Goal: Information Seeking & Learning: Learn about a topic

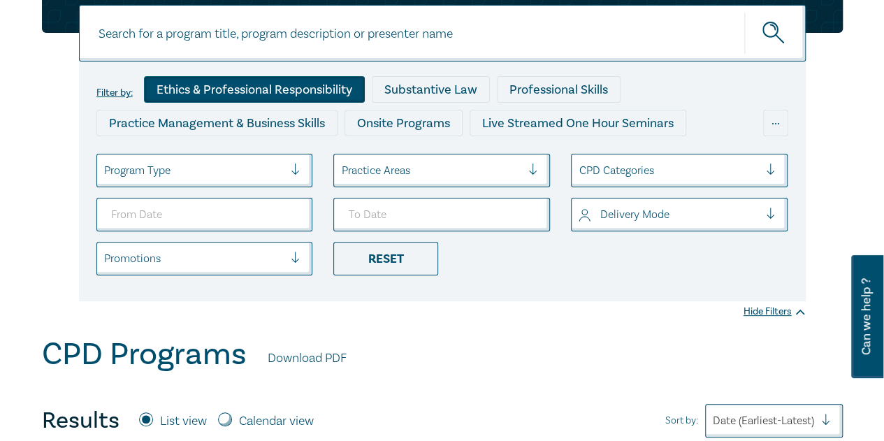
scroll to position [140, 0]
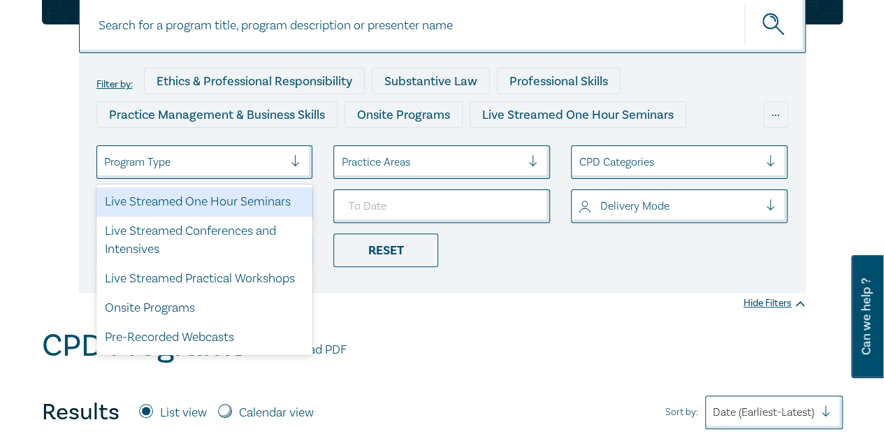
click at [267, 163] on div at bounding box center [194, 162] width 180 height 18
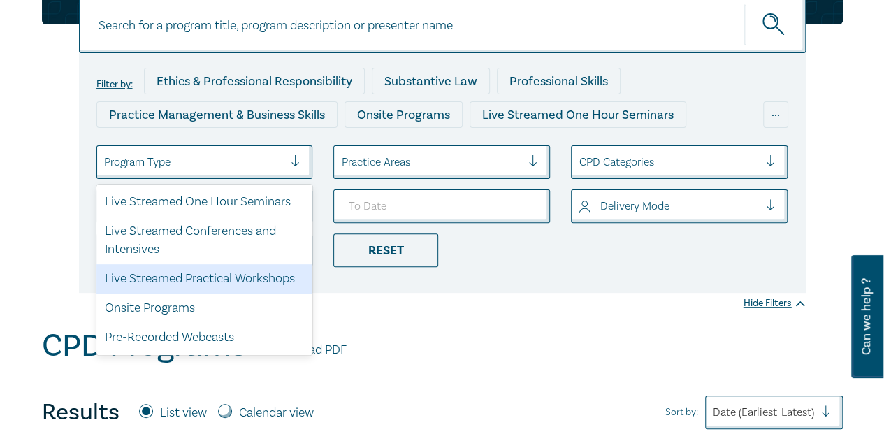
click at [256, 280] on div "Live Streamed Practical Workshops" at bounding box center [204, 278] width 217 height 29
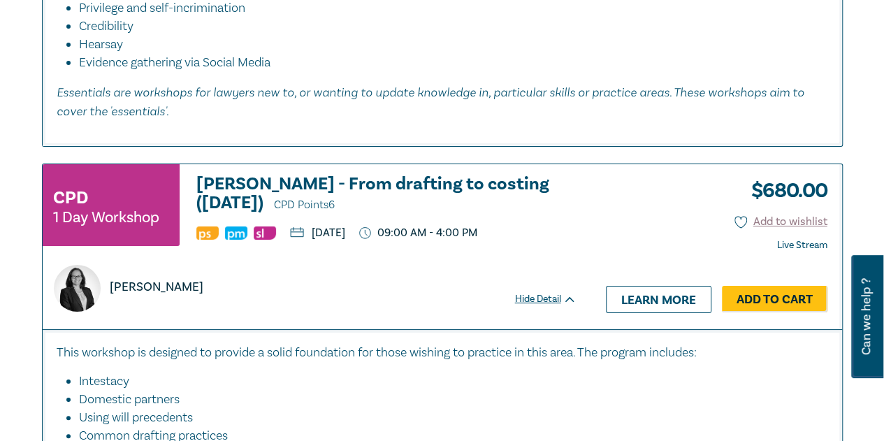
scroll to position [5381, 0]
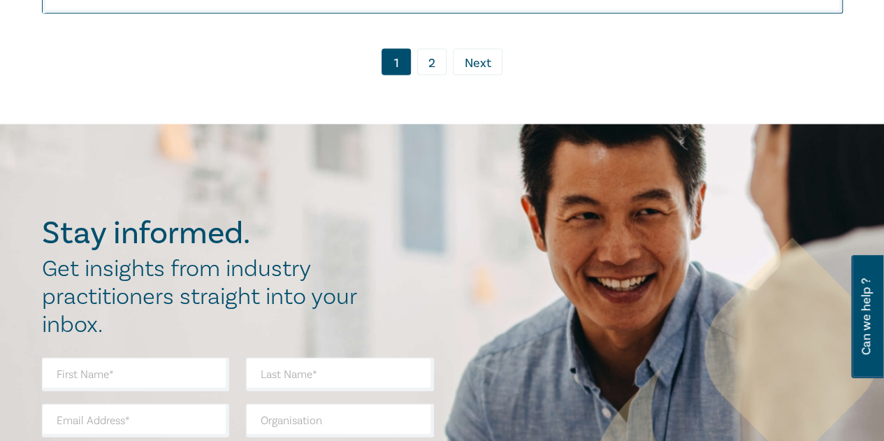
click at [426, 75] on link "2" at bounding box center [431, 62] width 29 height 27
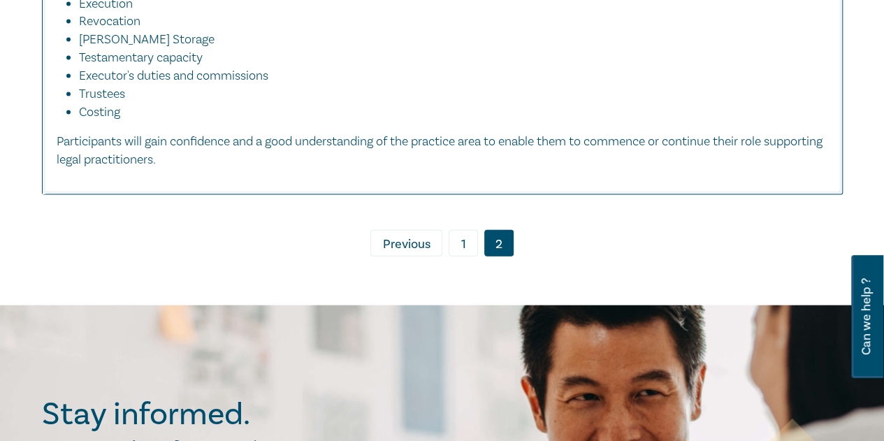
scroll to position [1537, 0]
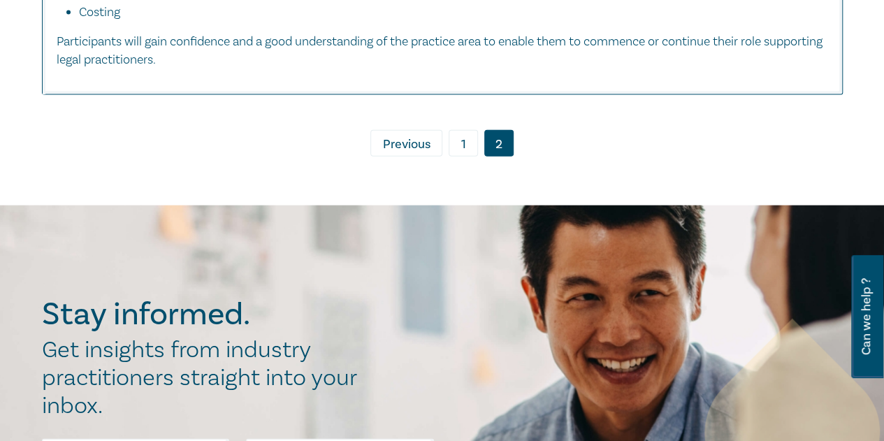
click at [459, 142] on link "1" at bounding box center [463, 143] width 29 height 27
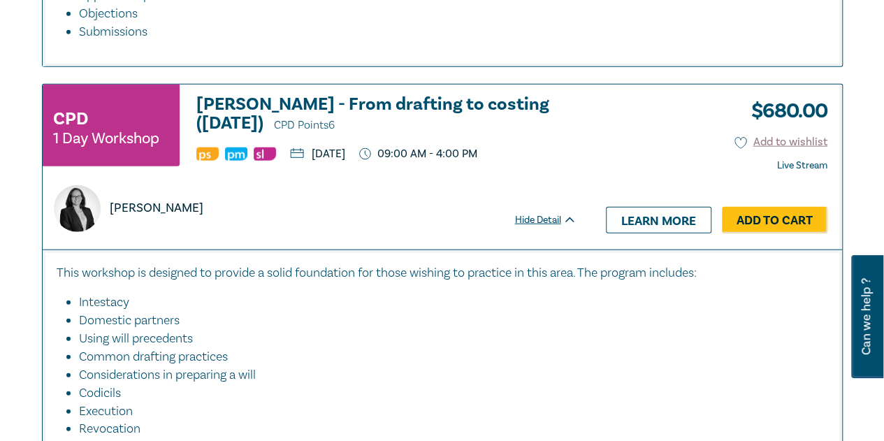
scroll to position [1607, 0]
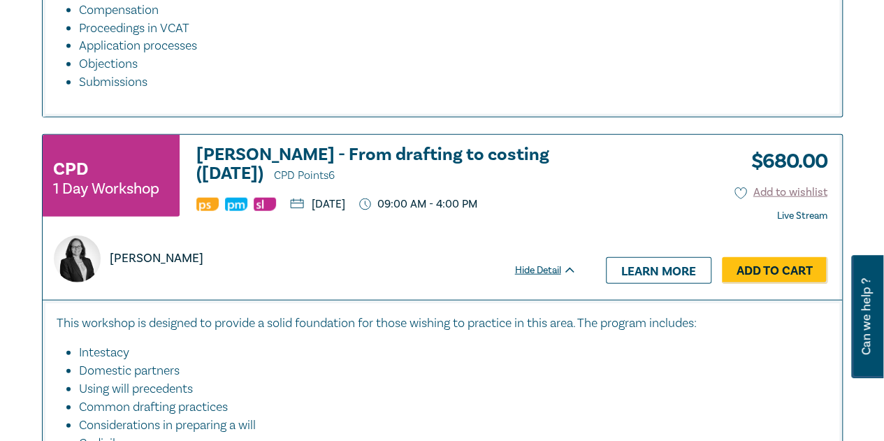
click at [354, 152] on h3 "Wills - From drafting to costing (August 2025) CPD Points 6" at bounding box center [386, 165] width 380 height 40
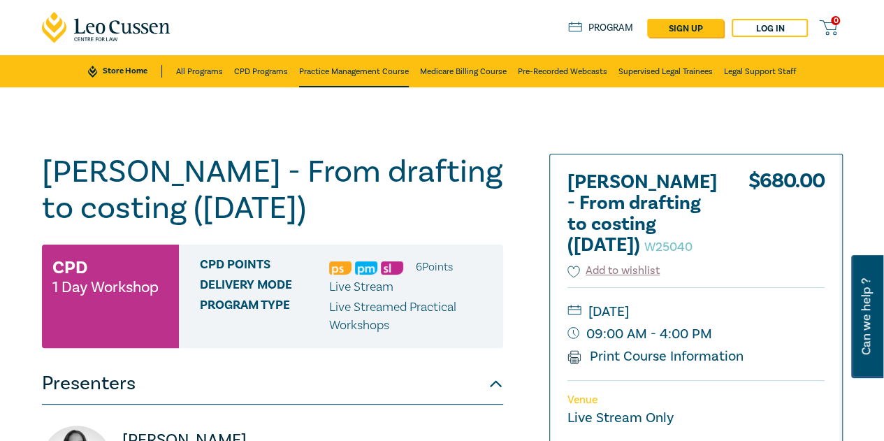
click at [401, 73] on link "Practice Management Course" at bounding box center [354, 71] width 110 height 32
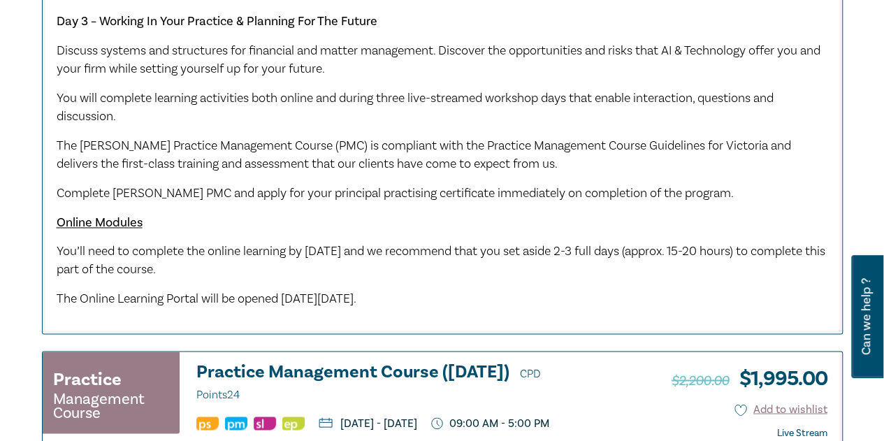
scroll to position [1048, 0]
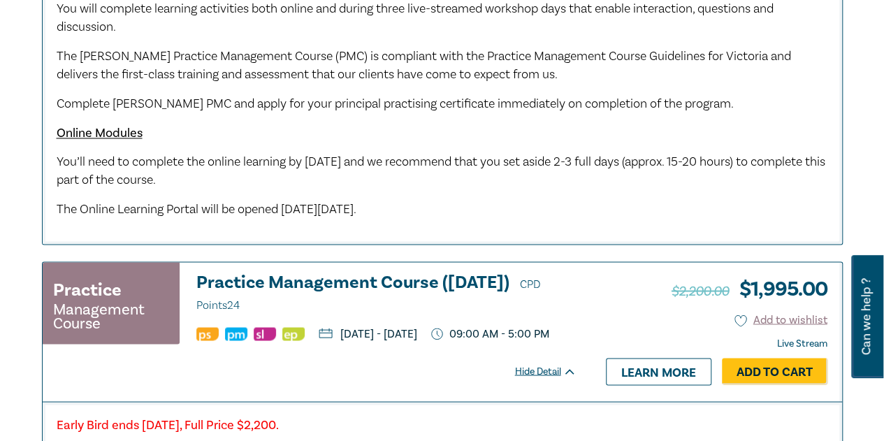
click at [305, 184] on p "You’ll need to complete the online learning by Monday 18 August 2025 and we rec…" at bounding box center [442, 171] width 771 height 36
drag, startPoint x: 298, startPoint y: 176, endPoint x: 52, endPoint y: 164, distance: 247.0
copy span "You’ll need to complete the online learning by Monday 18 August 2025 and we rec…"
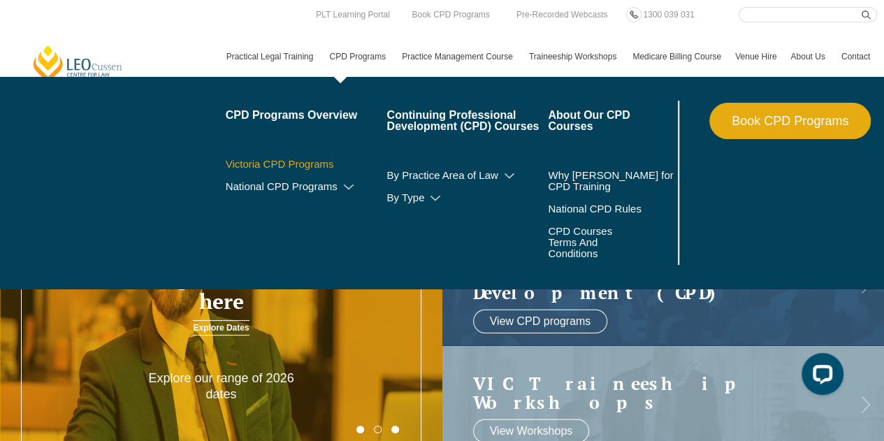
click at [309, 163] on link "Victoria CPD Programs" at bounding box center [306, 164] width 161 height 11
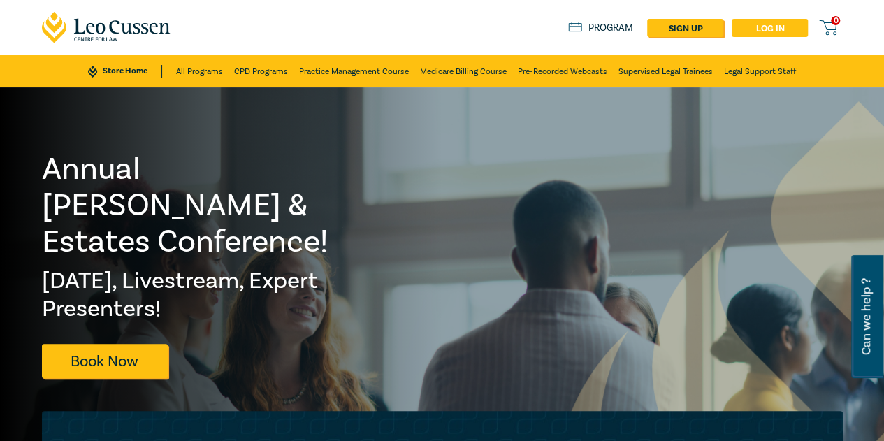
click at [758, 26] on link "Log in" at bounding box center [770, 28] width 76 height 18
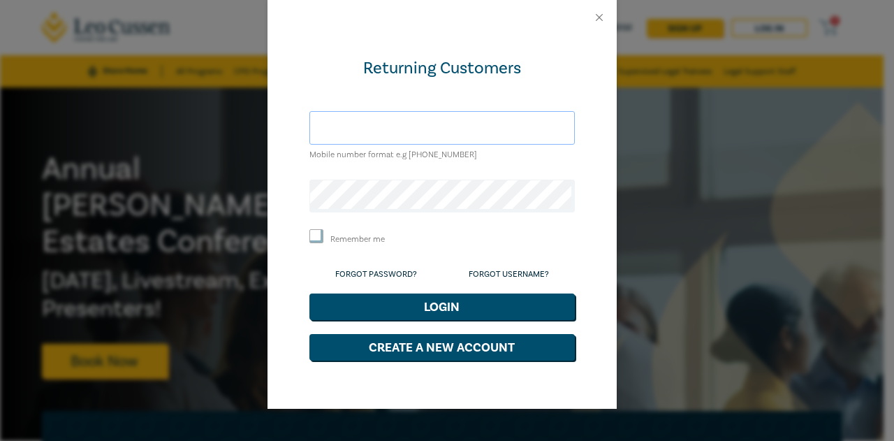
click at [375, 129] on input "text" at bounding box center [443, 128] width 266 height 34
paste input "61432661986"
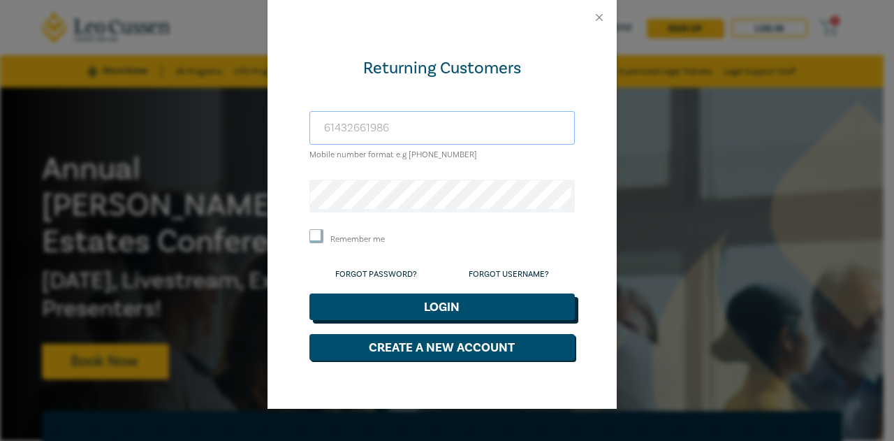
type input "61432661986"
click at [438, 305] on button "Login" at bounding box center [443, 307] width 266 height 27
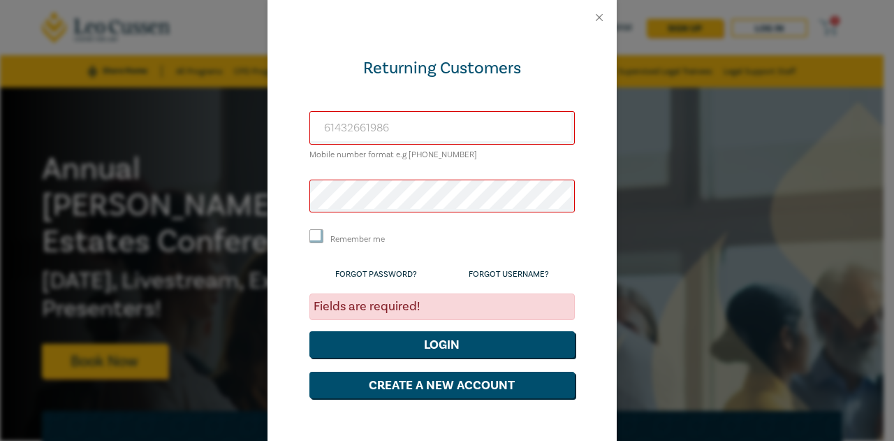
click at [285, 262] on div "Returning Customers 61432661986 Mobile number format e.g +61 000000000 Remember…" at bounding box center [442, 241] width 349 height 412
click at [386, 273] on link "Forgot Password?" at bounding box center [376, 274] width 82 height 10
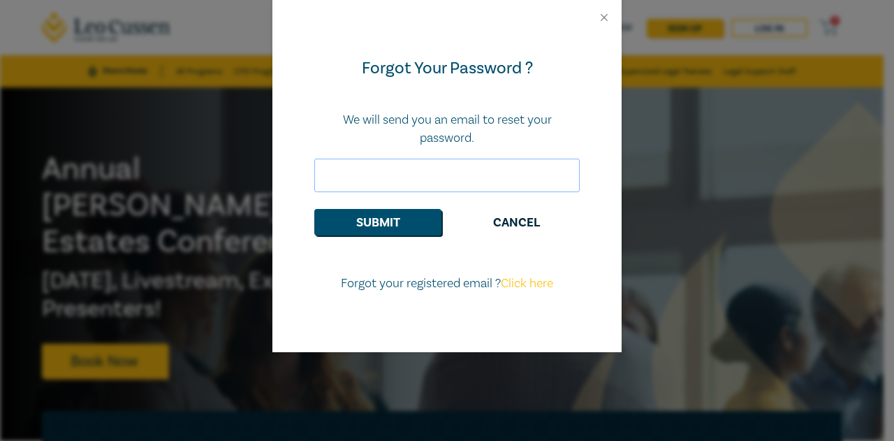
click at [430, 182] on input "email" at bounding box center [447, 176] width 266 height 34
paste input "ray@markusearllegal.com.au"
type input "ray@markusearllegal.com.au"
click at [389, 220] on button "Submit" at bounding box center [377, 222] width 127 height 27
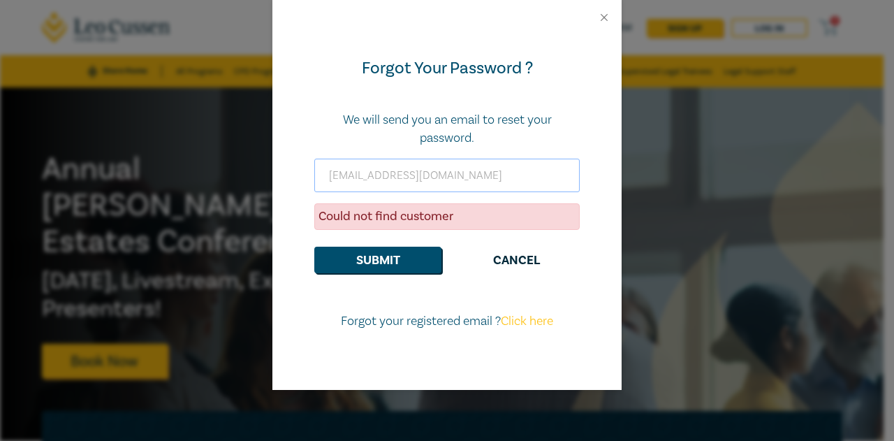
click at [488, 180] on input "ray@markusearllegal.com.au" at bounding box center [447, 176] width 266 height 34
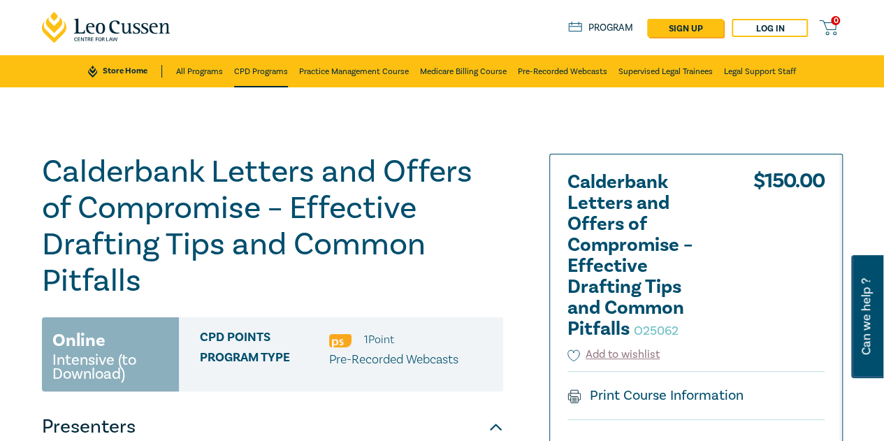
drag, startPoint x: 0, startPoint y: 0, endPoint x: 268, endPoint y: 78, distance: 278.9
click at [268, 78] on link "CPD Programs" at bounding box center [261, 71] width 54 height 32
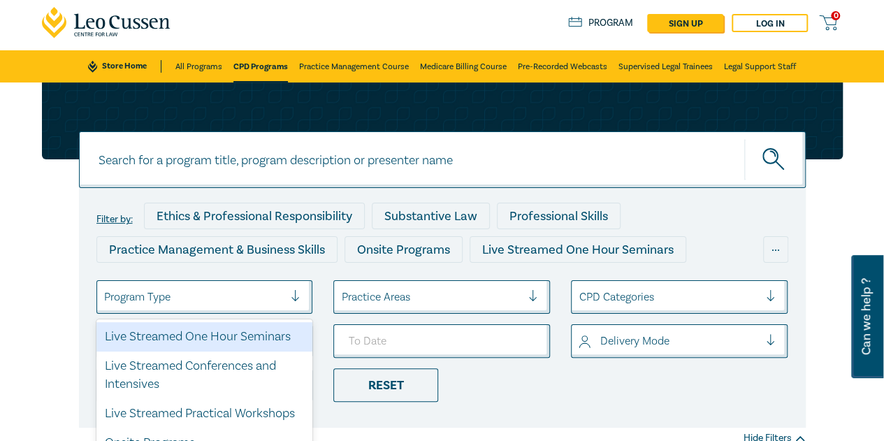
click at [214, 300] on div at bounding box center [194, 297] width 180 height 18
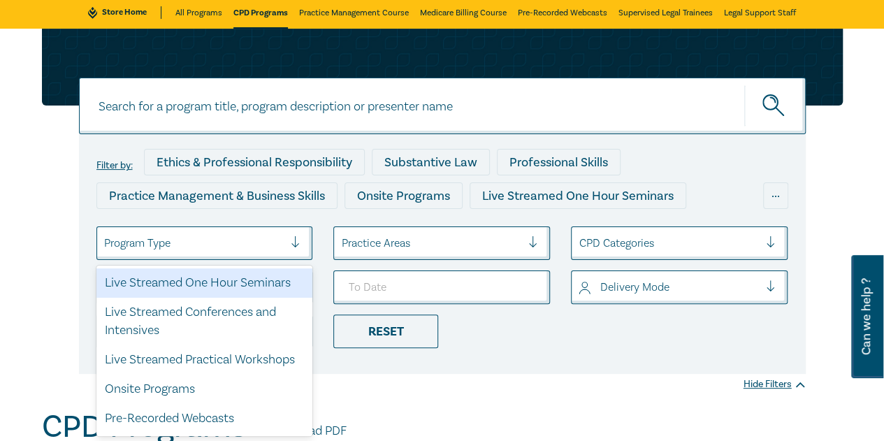
click at [232, 286] on div "Live Streamed One Hour Seminars" at bounding box center [204, 282] width 217 height 29
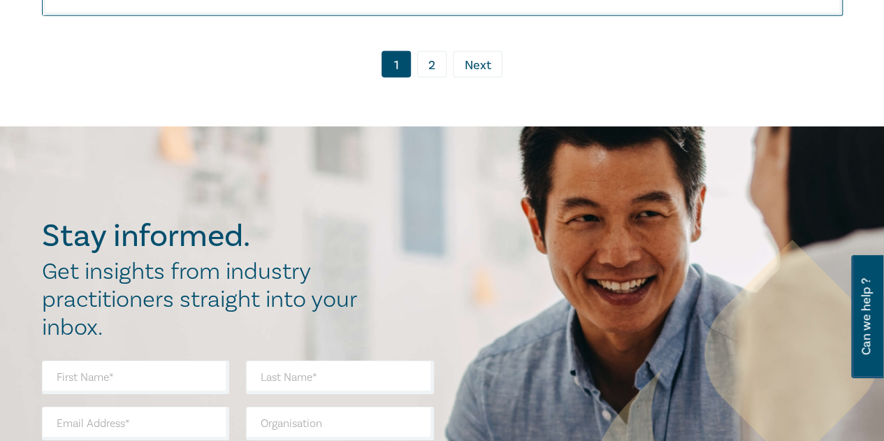
scroll to position [7407, 0]
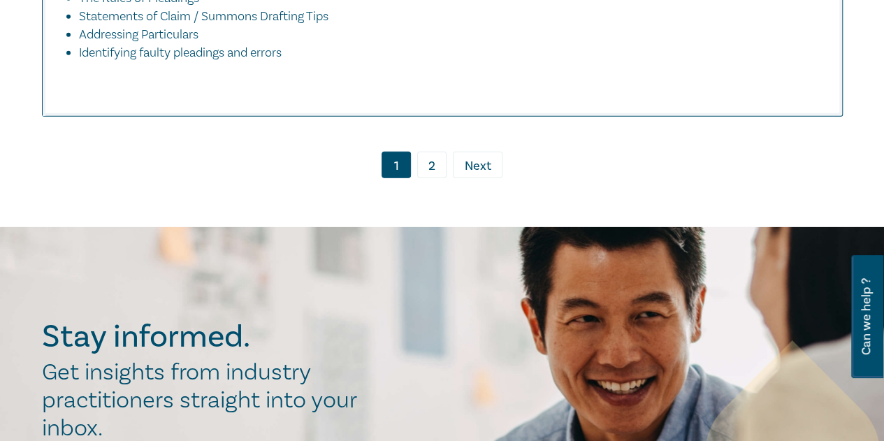
click at [439, 178] on link "2" at bounding box center [431, 165] width 29 height 27
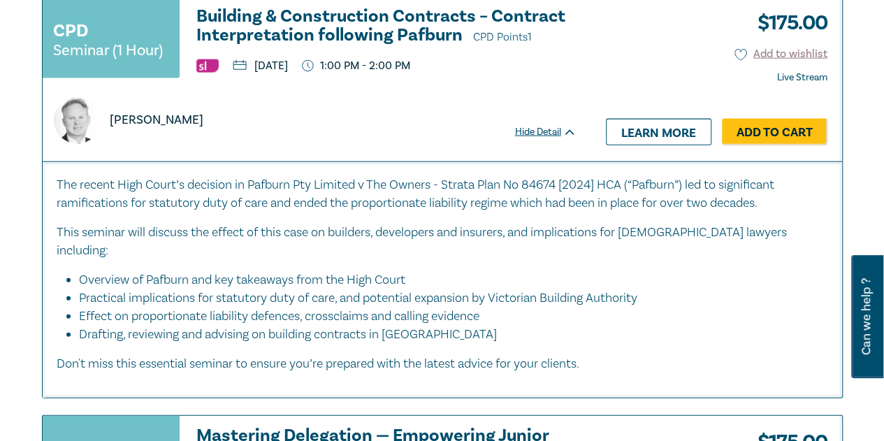
scroll to position [1468, 0]
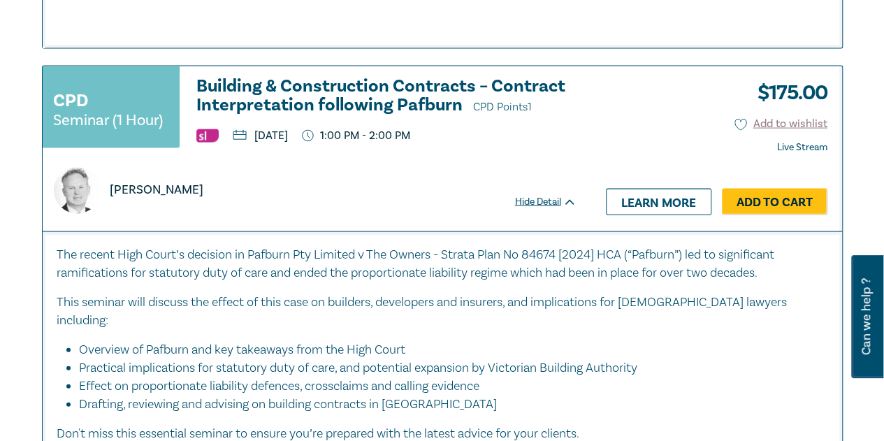
click at [335, 101] on h3 "Building & Construction Contracts – Contract Interpretation following Pafburn C…" at bounding box center [386, 97] width 380 height 40
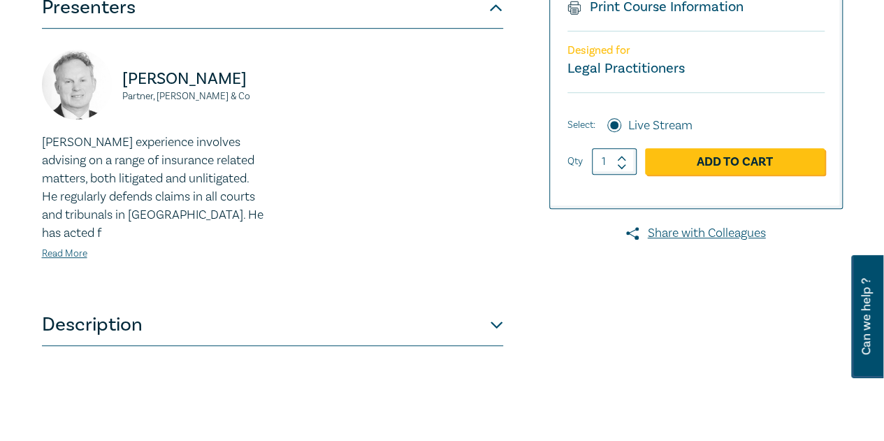
scroll to position [419, 0]
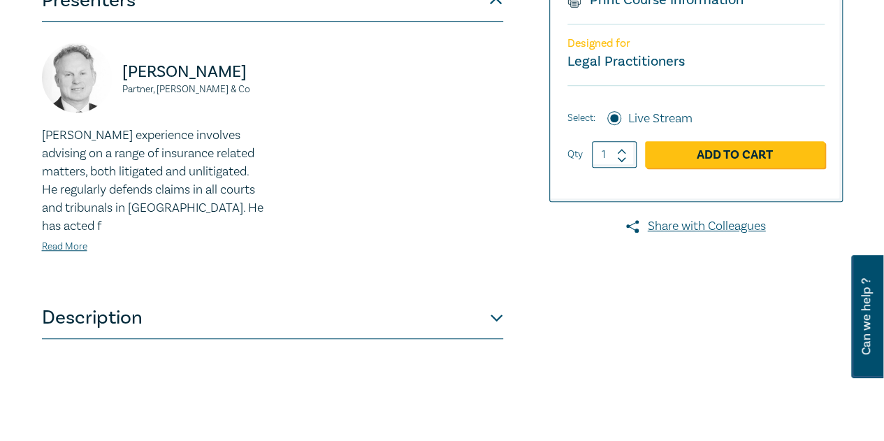
click at [87, 297] on button "Description" at bounding box center [272, 318] width 461 height 42
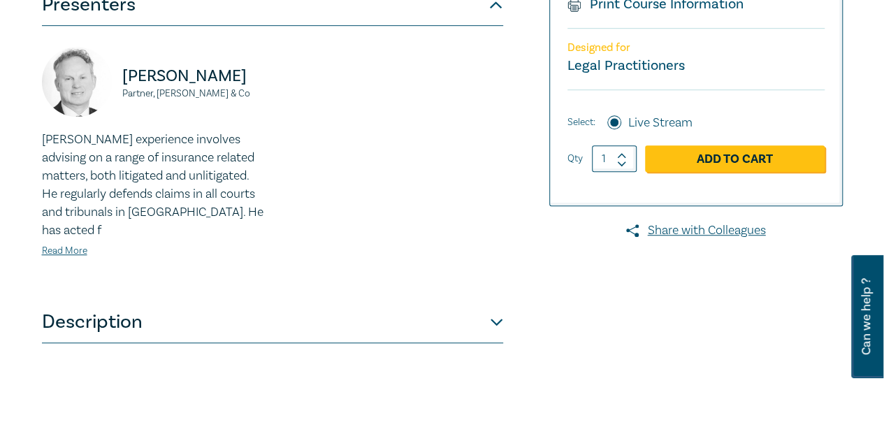
scroll to position [419, 0]
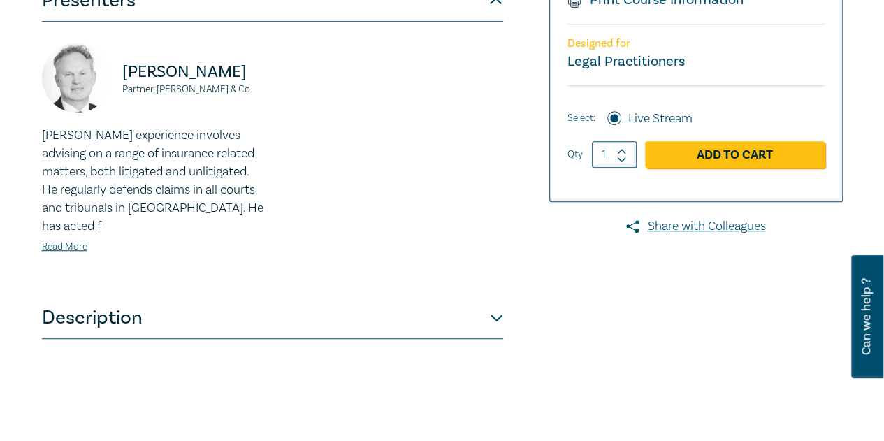
click at [68, 303] on button "Description" at bounding box center [272, 318] width 461 height 42
click at [100, 297] on button "Description" at bounding box center [272, 318] width 461 height 42
click at [102, 297] on button "Description" at bounding box center [272, 318] width 461 height 42
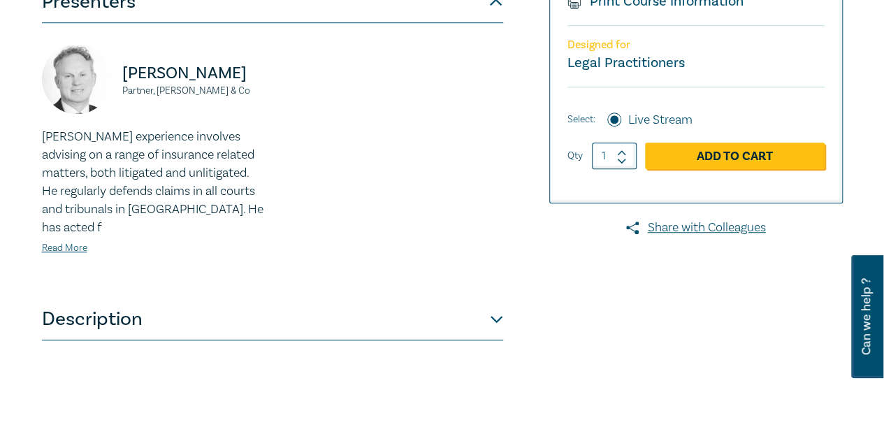
scroll to position [419, 0]
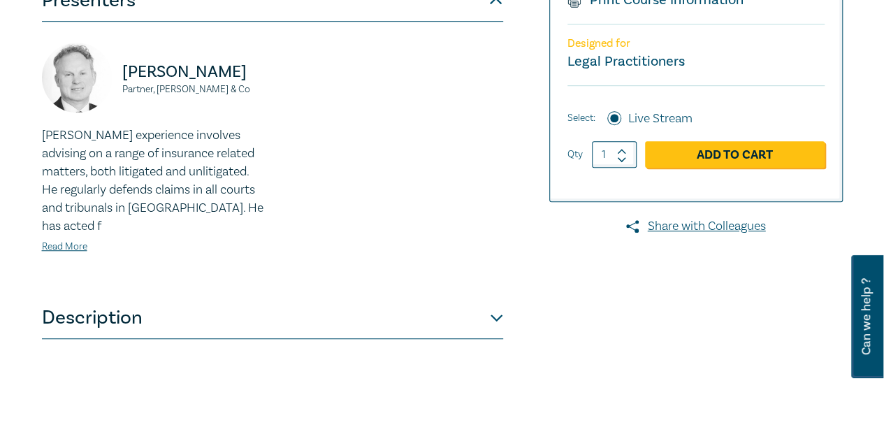
click at [105, 303] on button "Description" at bounding box center [272, 318] width 461 height 42
click at [81, 306] on button "Description" at bounding box center [272, 318] width 461 height 42
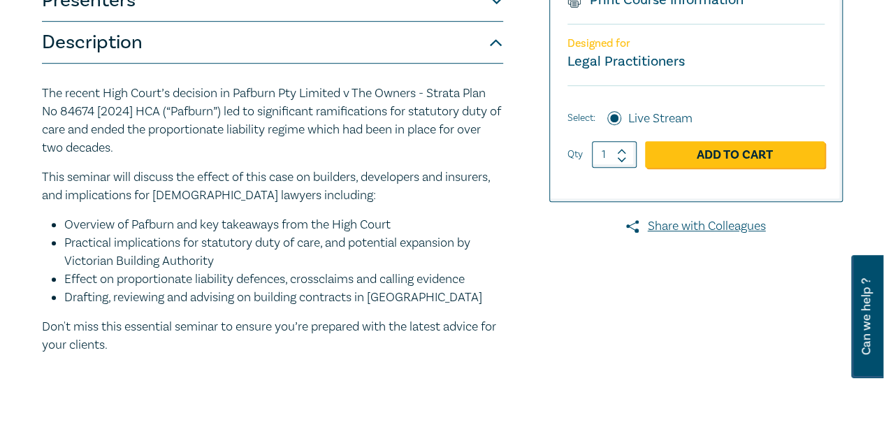
click at [108, 129] on p "The recent High Court’s decision in Pafburn Pty Limited v The Owners - Strata P…" at bounding box center [272, 121] width 461 height 73
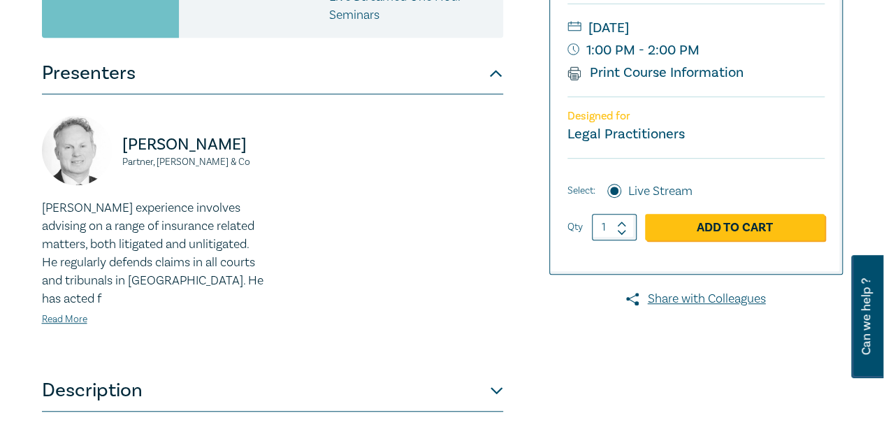
scroll to position [349, 0]
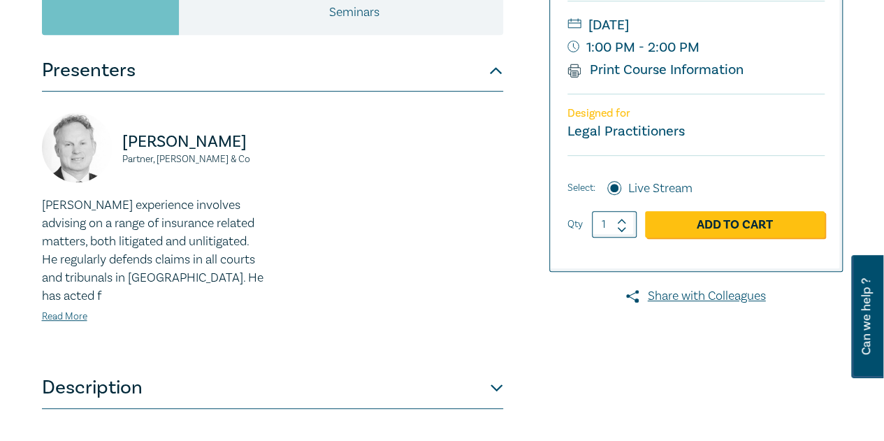
click at [82, 368] on button "Description" at bounding box center [272, 388] width 461 height 42
click at [83, 347] on div "[PERSON_NAME] Partner, [PERSON_NAME] & Co [PERSON_NAME] experience involves adv…" at bounding box center [272, 229] width 461 height 275
click at [83, 367] on button "Description" at bounding box center [272, 388] width 461 height 42
click at [123, 377] on button "Description" at bounding box center [272, 388] width 461 height 42
